Goal: Communication & Community: Answer question/provide support

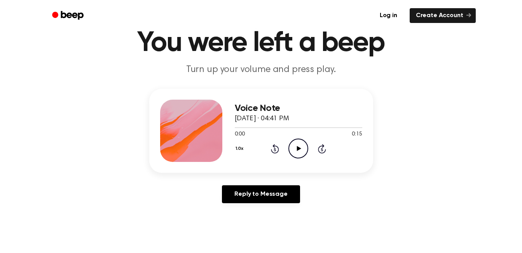
scroll to position [33, 0]
click at [299, 151] on icon "Play Audio" at bounding box center [299, 148] width 20 height 20
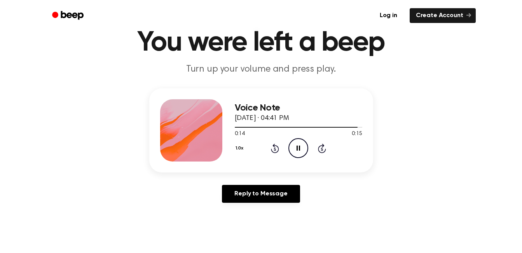
click at [274, 150] on icon "Rewind 5 seconds" at bounding box center [275, 148] width 9 height 10
click at [276, 150] on icon "Rewind 5 seconds" at bounding box center [275, 148] width 9 height 10
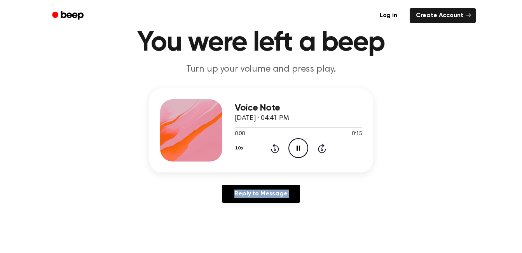
click at [276, 150] on icon "Rewind 5 seconds" at bounding box center [275, 148] width 9 height 10
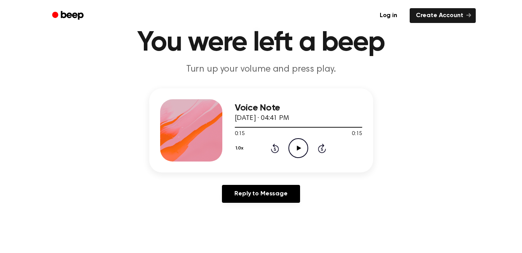
click at [275, 150] on icon at bounding box center [275, 148] width 2 height 3
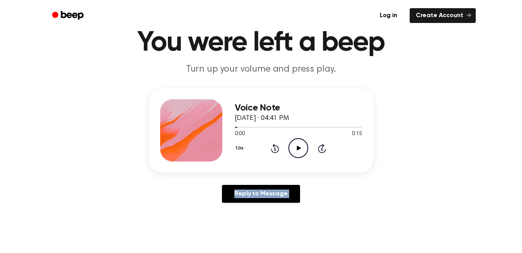
click at [275, 150] on icon at bounding box center [275, 148] width 2 height 3
drag, startPoint x: 275, startPoint y: 150, endPoint x: 300, endPoint y: 150, distance: 24.9
click at [300, 150] on icon "Play Audio" at bounding box center [299, 148] width 20 height 20
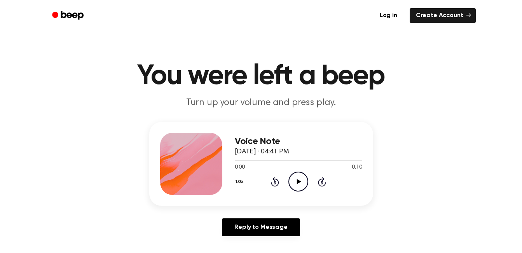
click at [294, 184] on icon "Play Audio" at bounding box center [299, 182] width 20 height 20
click at [294, 184] on icon "Pause Audio" at bounding box center [299, 182] width 20 height 20
click at [301, 186] on icon "Play Audio" at bounding box center [299, 182] width 20 height 20
click at [305, 185] on icon "Play Audio" at bounding box center [299, 182] width 20 height 20
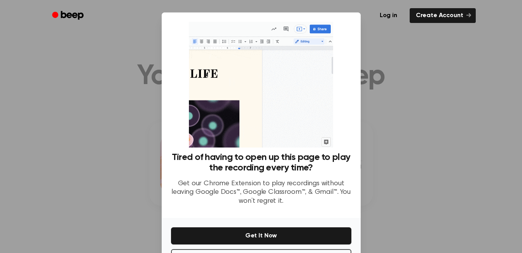
scroll to position [30, 0]
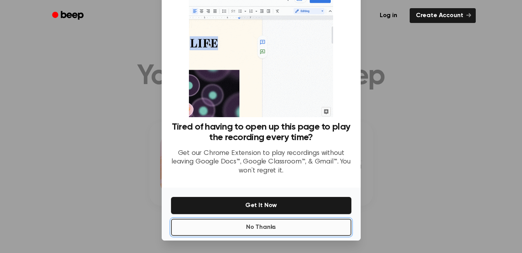
click at [290, 226] on button "No Thanks" at bounding box center [261, 227] width 180 height 17
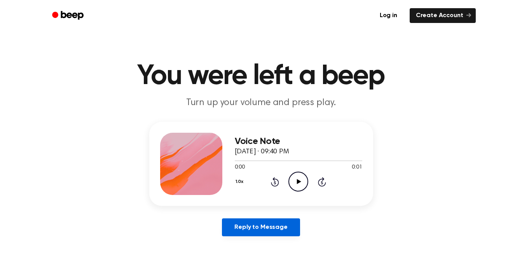
click at [282, 229] on link "Reply to Message" at bounding box center [261, 227] width 78 height 18
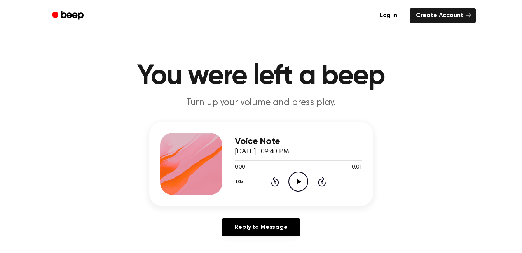
click at [297, 184] on icon "Play Audio" at bounding box center [299, 182] width 20 height 20
click at [277, 182] on icon "Rewind 5 seconds" at bounding box center [275, 182] width 9 height 10
click at [297, 184] on icon "Play Audio" at bounding box center [299, 182] width 20 height 20
click at [298, 181] on icon at bounding box center [299, 181] width 4 height 5
